Goal: Task Accomplishment & Management: Manage account settings

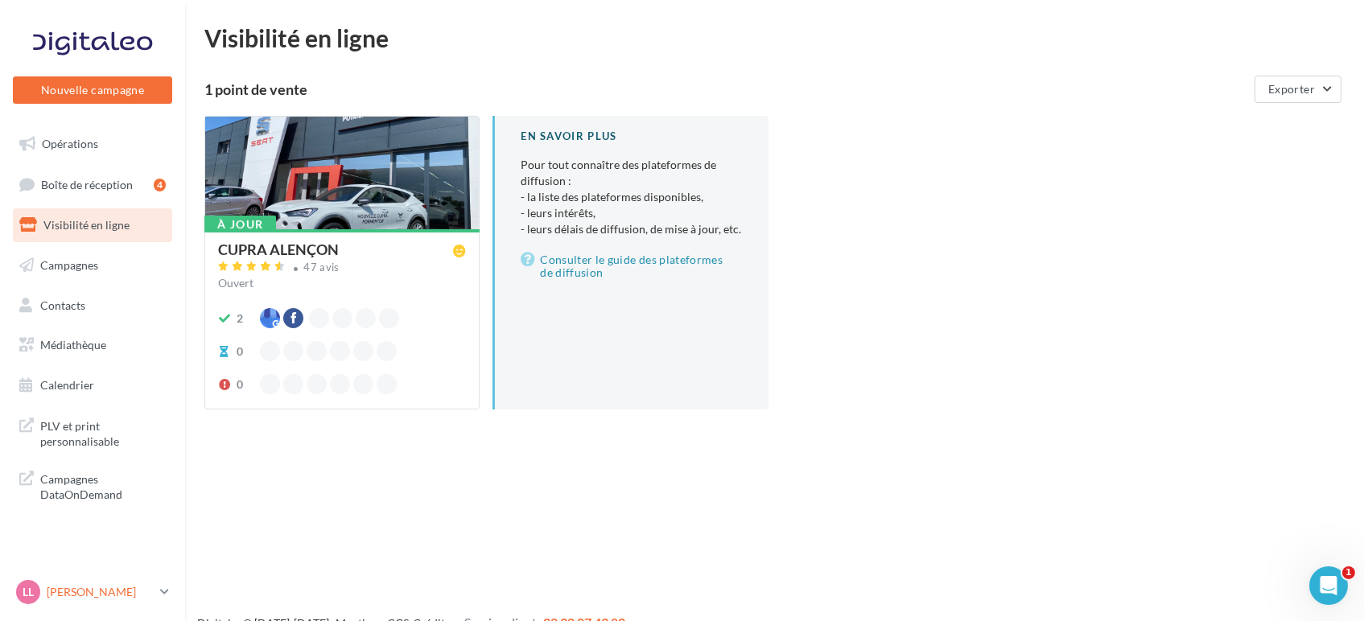
click at [118, 591] on p "[PERSON_NAME]" at bounding box center [100, 592] width 107 height 16
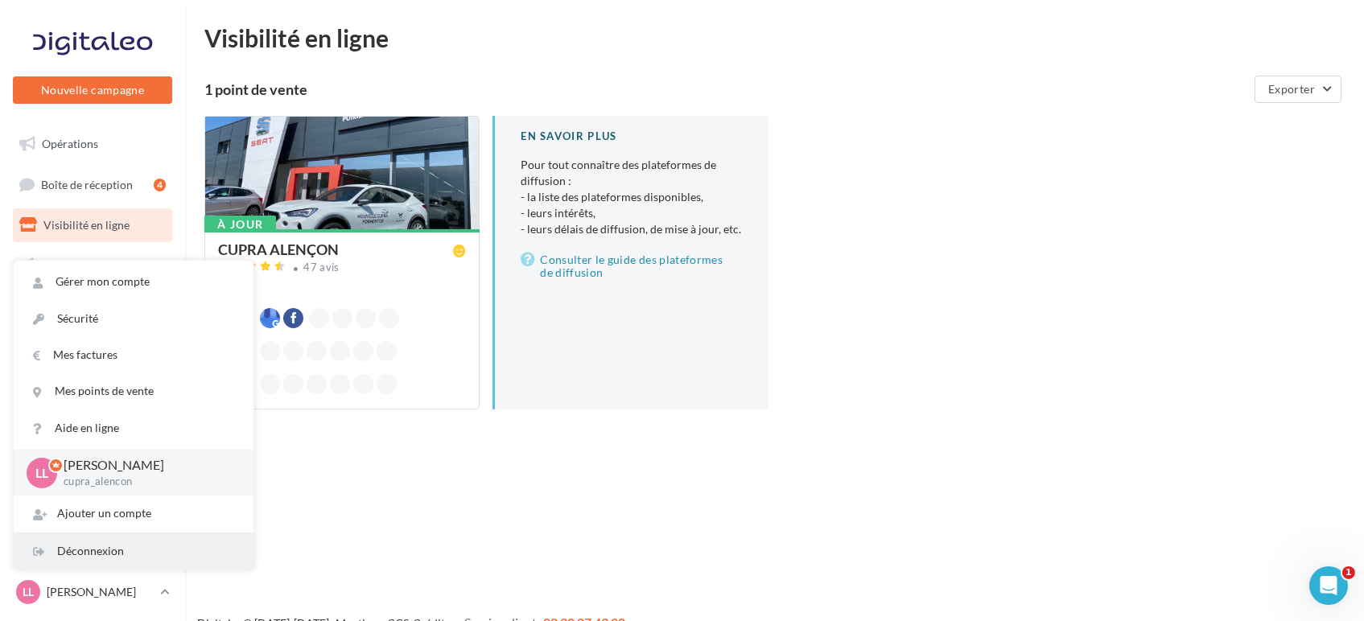
click at [140, 544] on div "Déconnexion" at bounding box center [134, 552] width 240 height 36
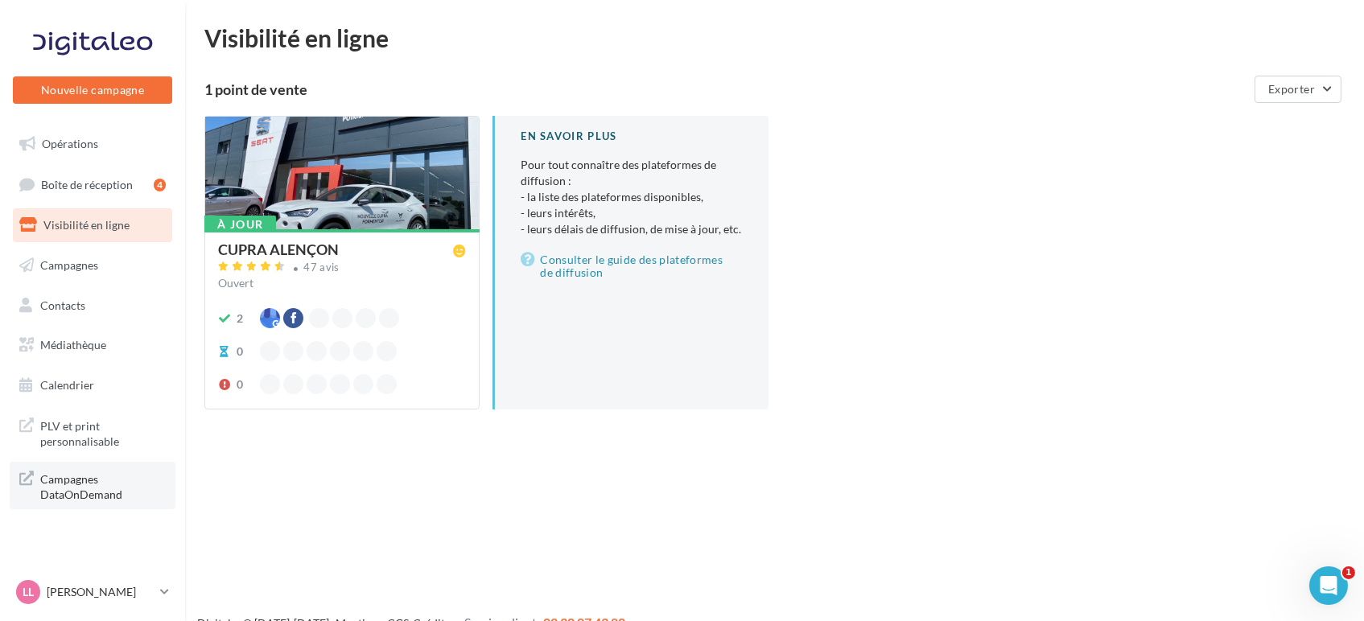
click at [54, 485] on span "Campagnes DataOnDemand" at bounding box center [103, 485] width 126 height 35
click at [106, 593] on p "[PERSON_NAME]" at bounding box center [100, 592] width 107 height 16
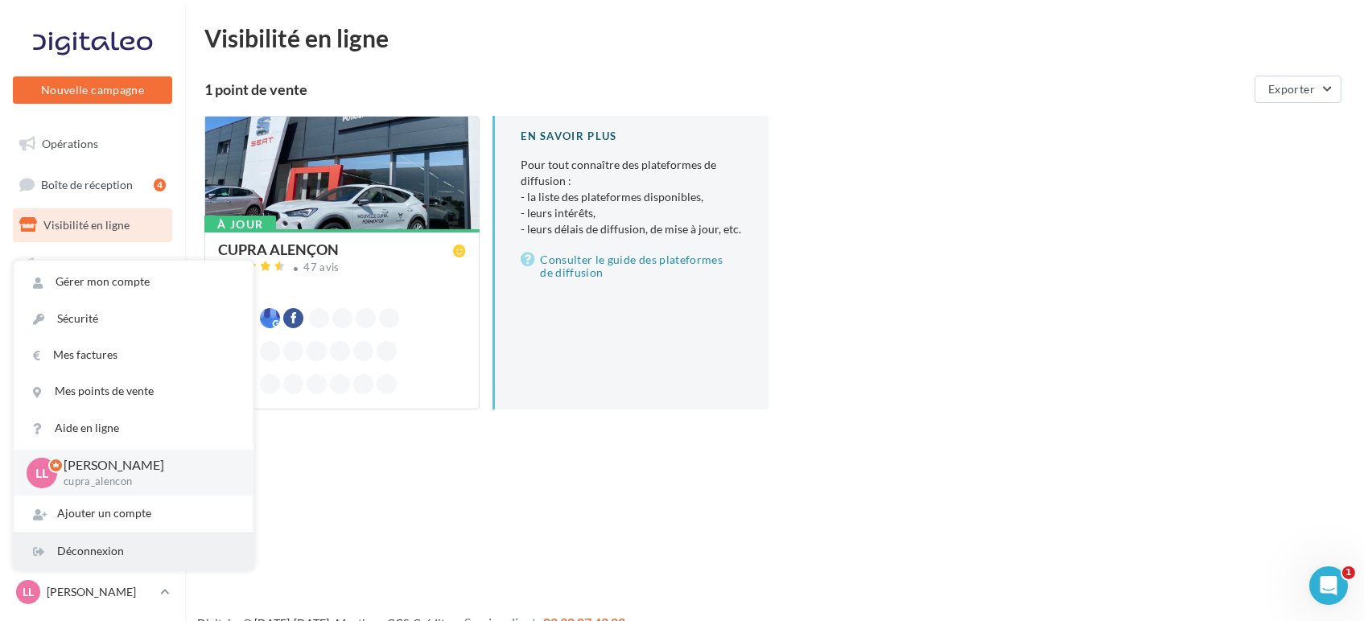
click at [49, 559] on div "Déconnexion" at bounding box center [134, 552] width 240 height 36
